Goal: Find specific page/section: Find specific page/section

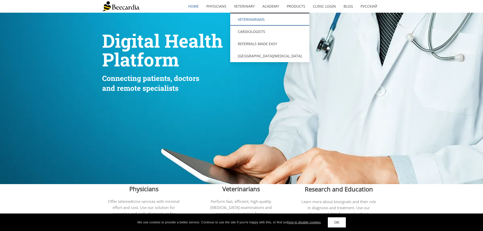
click at [248, 16] on link "Veterinarians" at bounding box center [269, 19] width 79 height 12
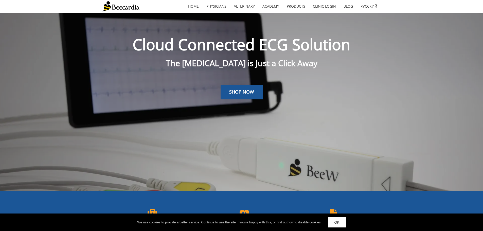
click at [341, 225] on link "OK" at bounding box center [337, 222] width 18 height 10
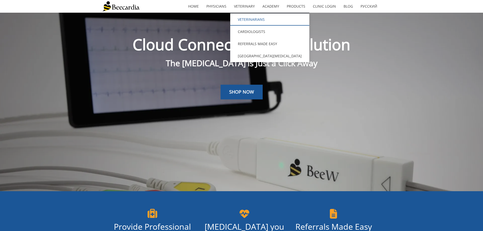
click at [245, 19] on link "Veterinarians" at bounding box center [269, 19] width 79 height 12
